Goal: Task Accomplishment & Management: Manage account settings

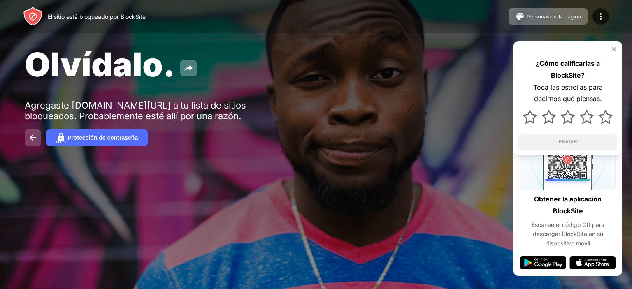
click at [34, 139] on img at bounding box center [33, 138] width 10 height 10
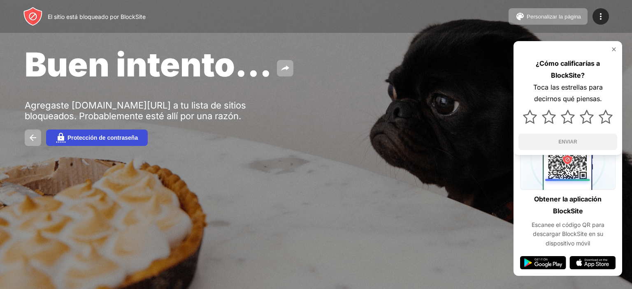
click at [105, 140] on font "Protección de contraseña" at bounding box center [102, 137] width 70 height 7
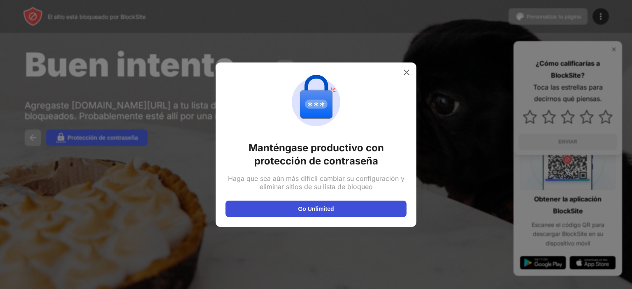
click at [331, 210] on font "Go Unlimited" at bounding box center [316, 209] width 36 height 7
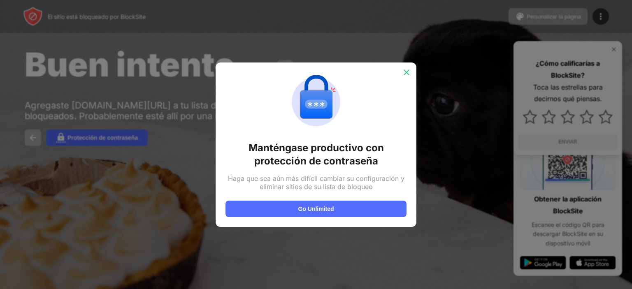
click at [407, 74] on img at bounding box center [406, 72] width 8 height 8
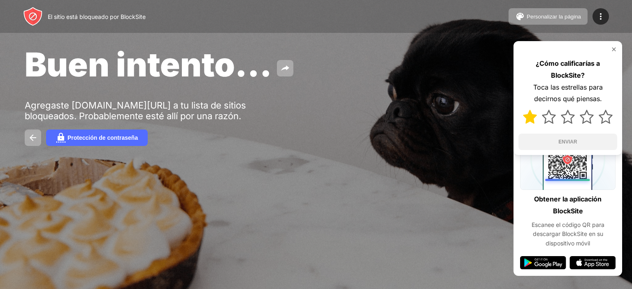
click at [532, 123] on img at bounding box center [530, 117] width 14 height 14
click at [534, 144] on button "ENVIAR" at bounding box center [567, 142] width 99 height 16
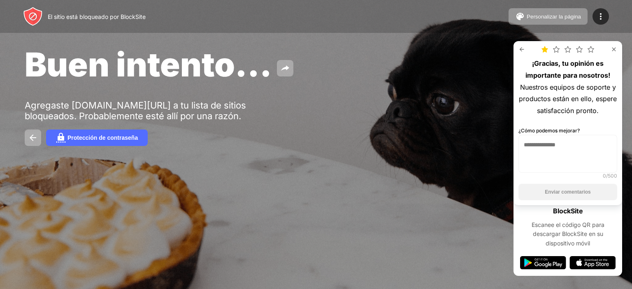
click at [612, 53] on div "¡Gracias, tu opinión es importante para nosotros! Nuestros equipos de soporte y…" at bounding box center [567, 123] width 109 height 164
click at [615, 49] on img at bounding box center [613, 49] width 7 height 7
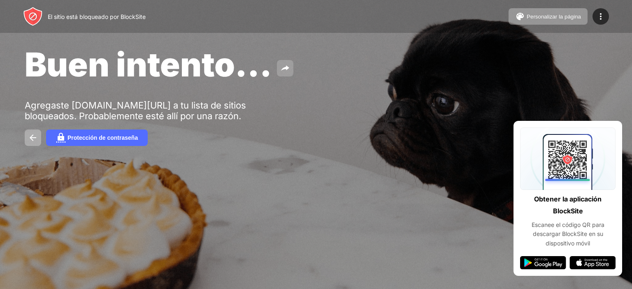
click at [285, 64] on img at bounding box center [285, 68] width 10 height 10
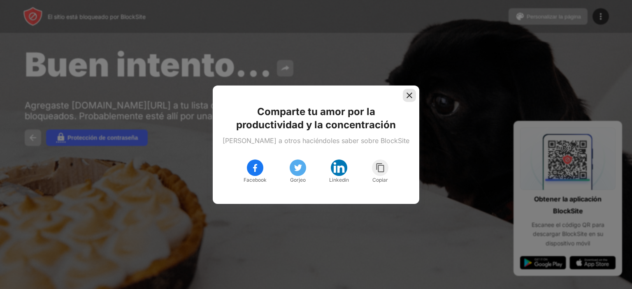
click at [406, 97] on img at bounding box center [409, 95] width 8 height 8
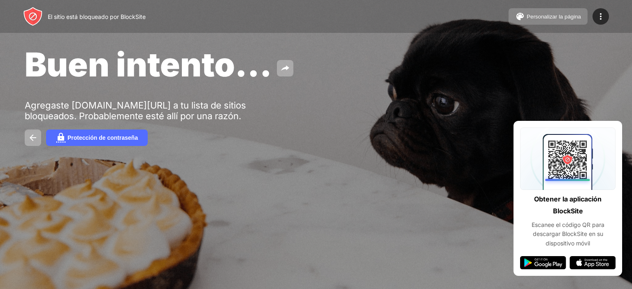
click at [568, 23] on button "Personalizar la página" at bounding box center [547, 16] width 79 height 16
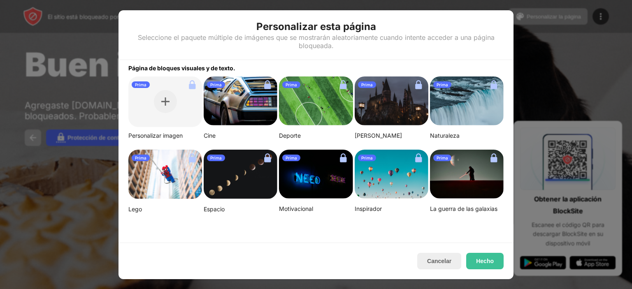
click at [26, 192] on div at bounding box center [316, 144] width 632 height 289
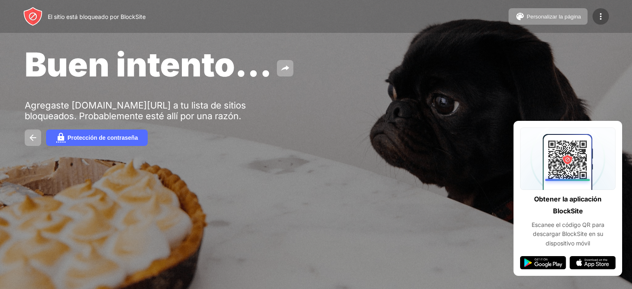
click at [600, 23] on div at bounding box center [600, 16] width 16 height 16
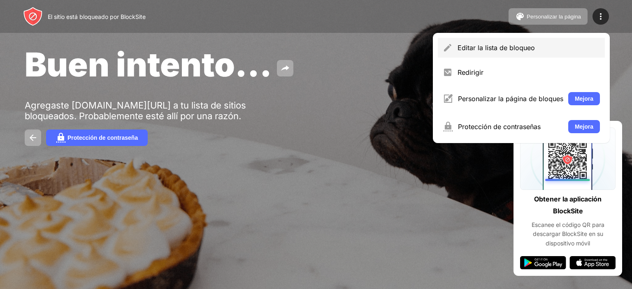
click at [508, 46] on font "Editar la lista de bloqueo" at bounding box center [495, 48] width 77 height 8
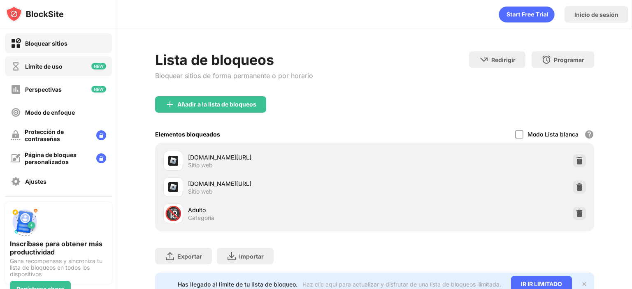
click at [74, 63] on div "Límite de uso" at bounding box center [58, 66] width 107 height 20
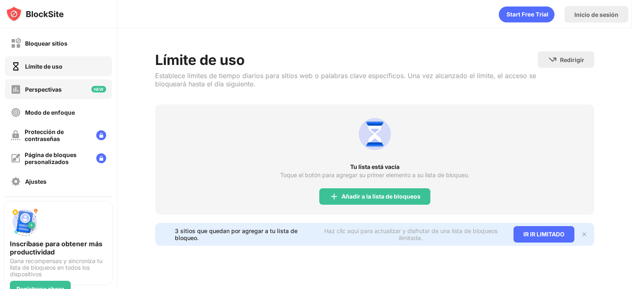
click at [57, 94] on div "Perspectivas" at bounding box center [36, 89] width 51 height 10
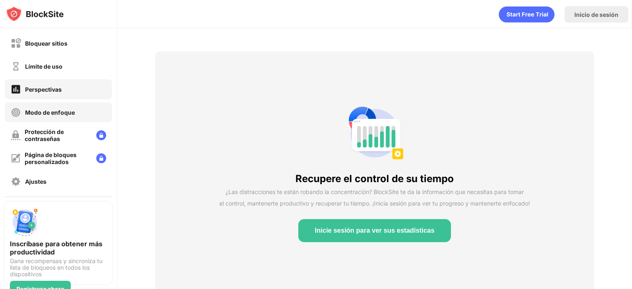
click at [60, 120] on div "Modo de enfoque" at bounding box center [58, 112] width 107 height 20
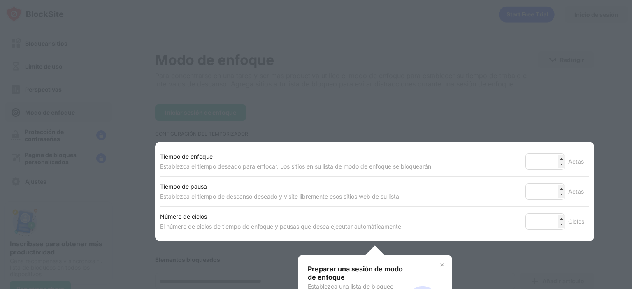
click at [54, 130] on div at bounding box center [316, 144] width 632 height 289
click at [51, 139] on div at bounding box center [316, 144] width 632 height 289
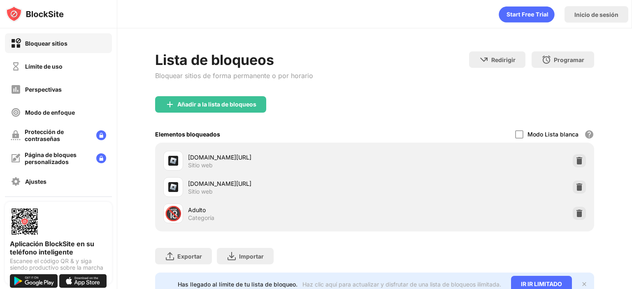
click at [192, 164] on font "Sitio web" at bounding box center [200, 165] width 25 height 7
click at [195, 187] on div "roblox.com/es/login" at bounding box center [281, 183] width 186 height 9
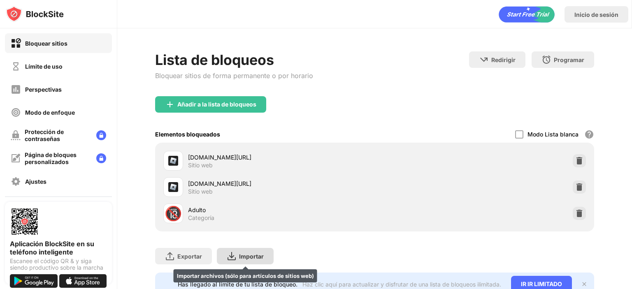
click at [231, 255] on img at bounding box center [232, 256] width 10 height 10
